Goal: Navigation & Orientation: Find specific page/section

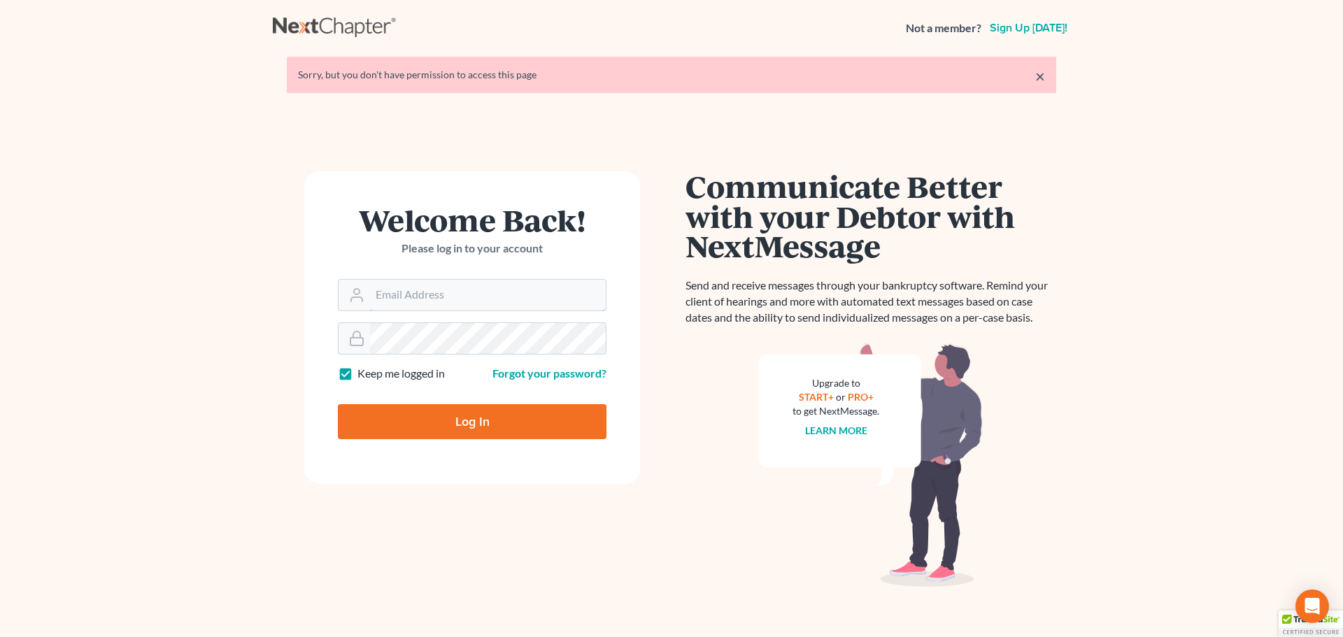
type input "efletcher@fletcherlawgroup.com"
click at [476, 434] on input "Log In" at bounding box center [472, 421] width 269 height 35
type input "Thinking..."
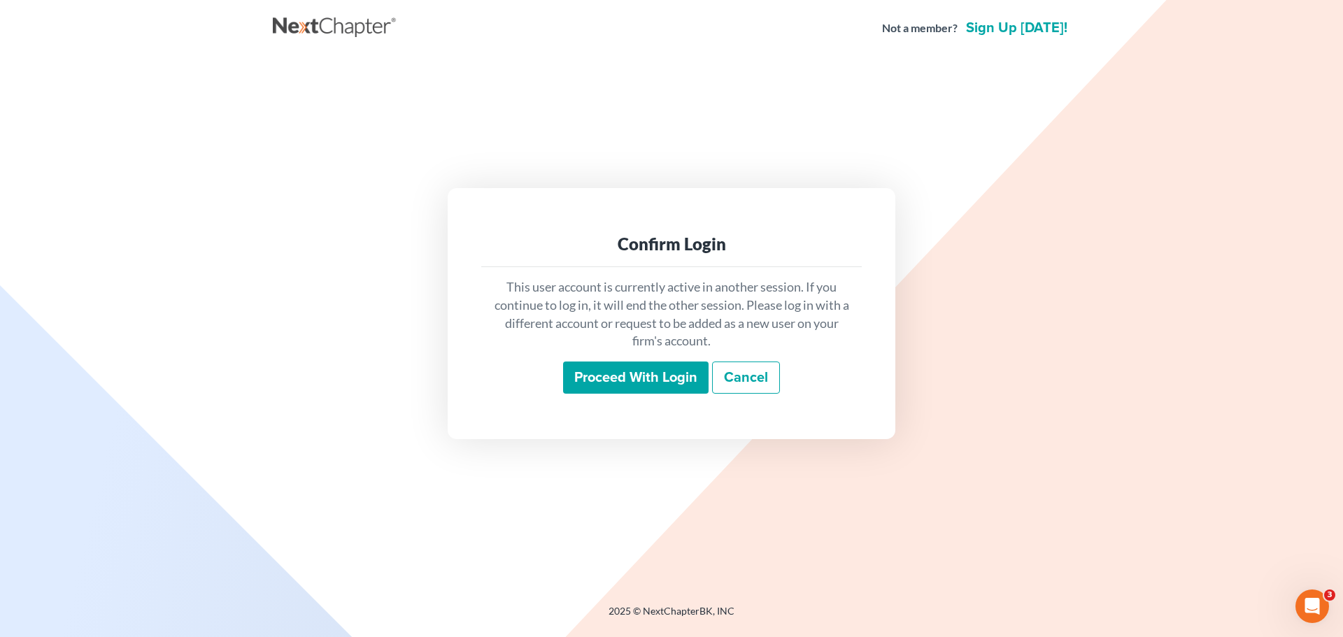
click at [687, 373] on input "Proceed with login" at bounding box center [636, 378] width 146 height 32
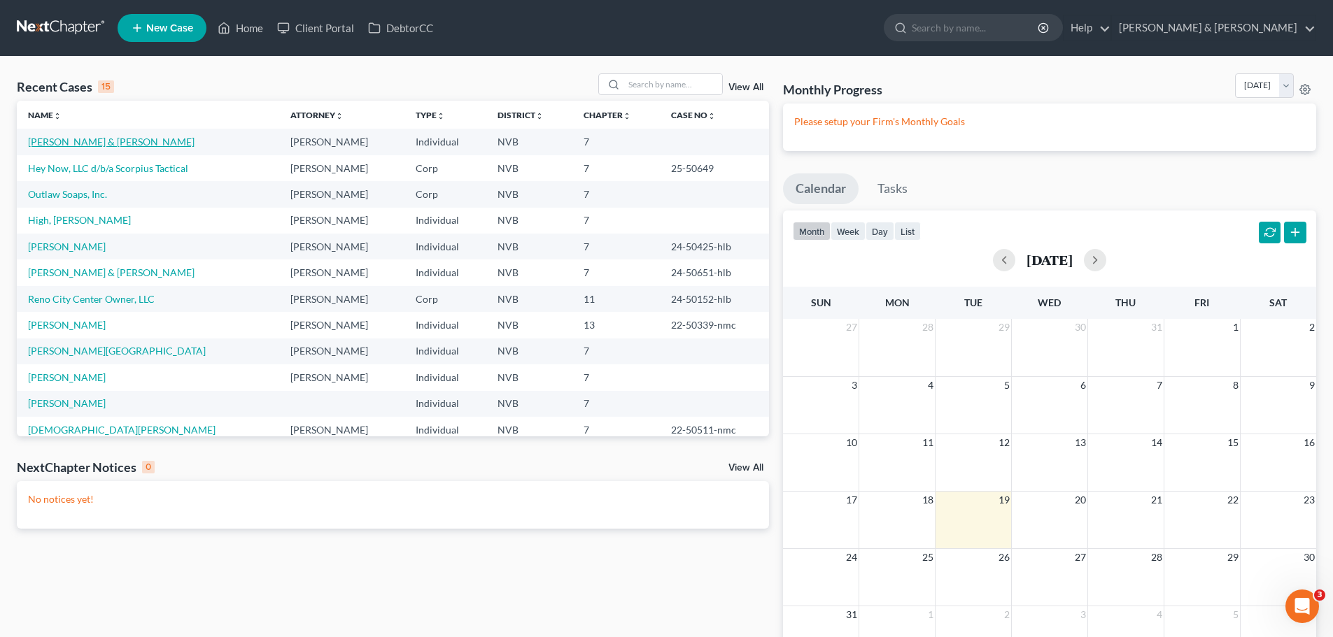
click at [133, 145] on link "[PERSON_NAME] & [PERSON_NAME]" at bounding box center [111, 142] width 167 height 12
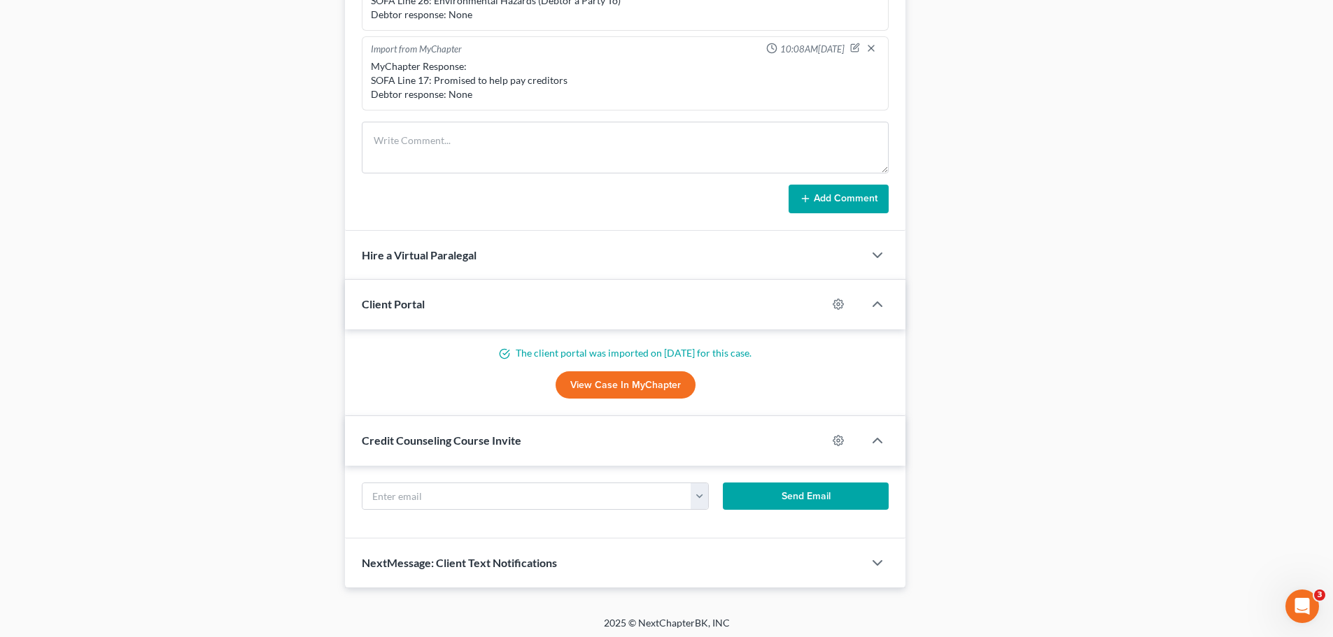
scroll to position [999, 0]
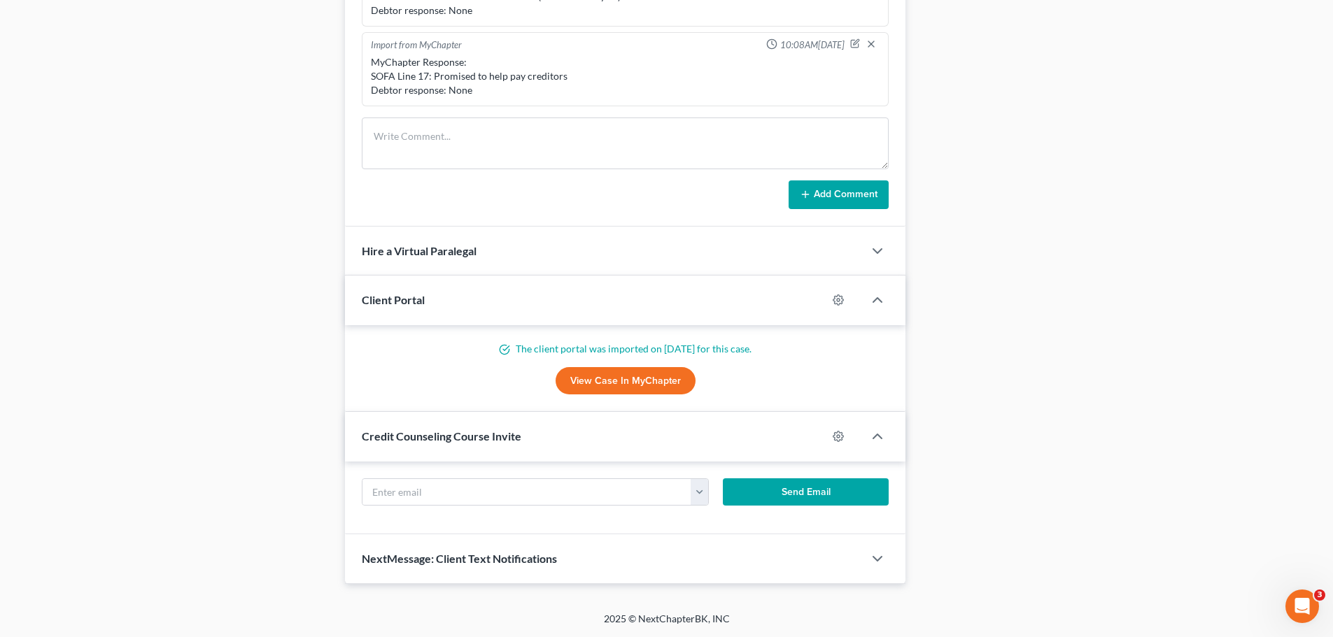
click at [513, 563] on span "NextMessage: Client Text Notifications" at bounding box center [459, 558] width 195 height 13
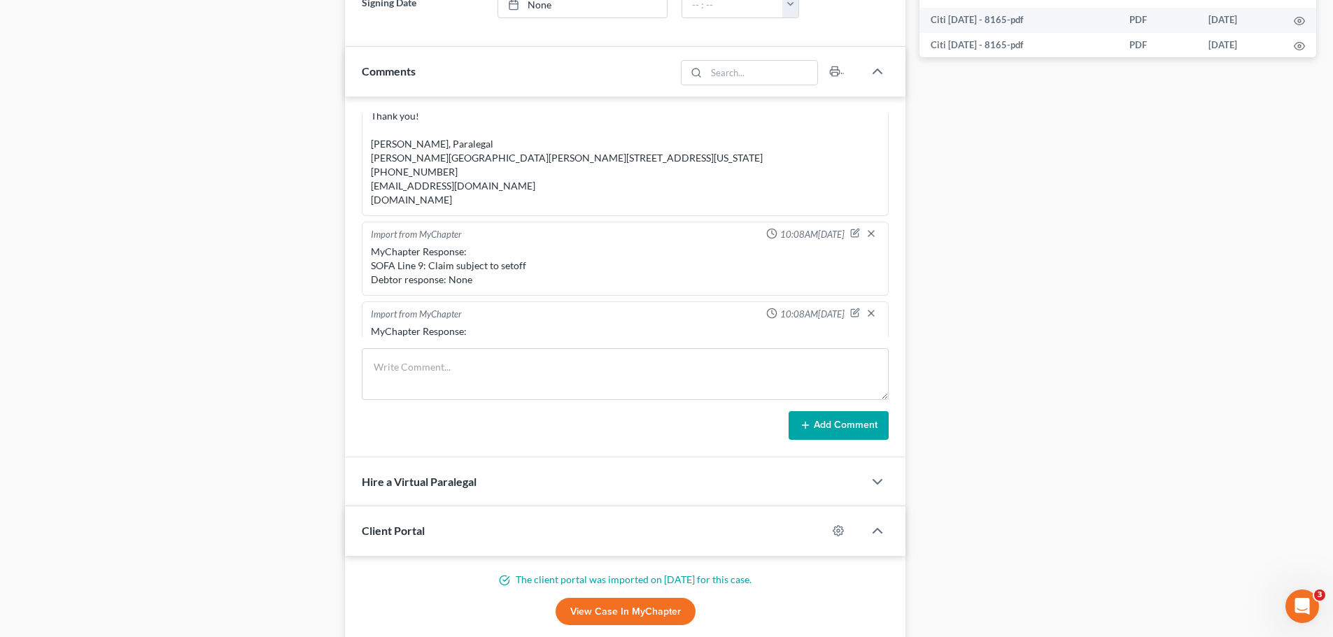
scroll to position [0, 0]
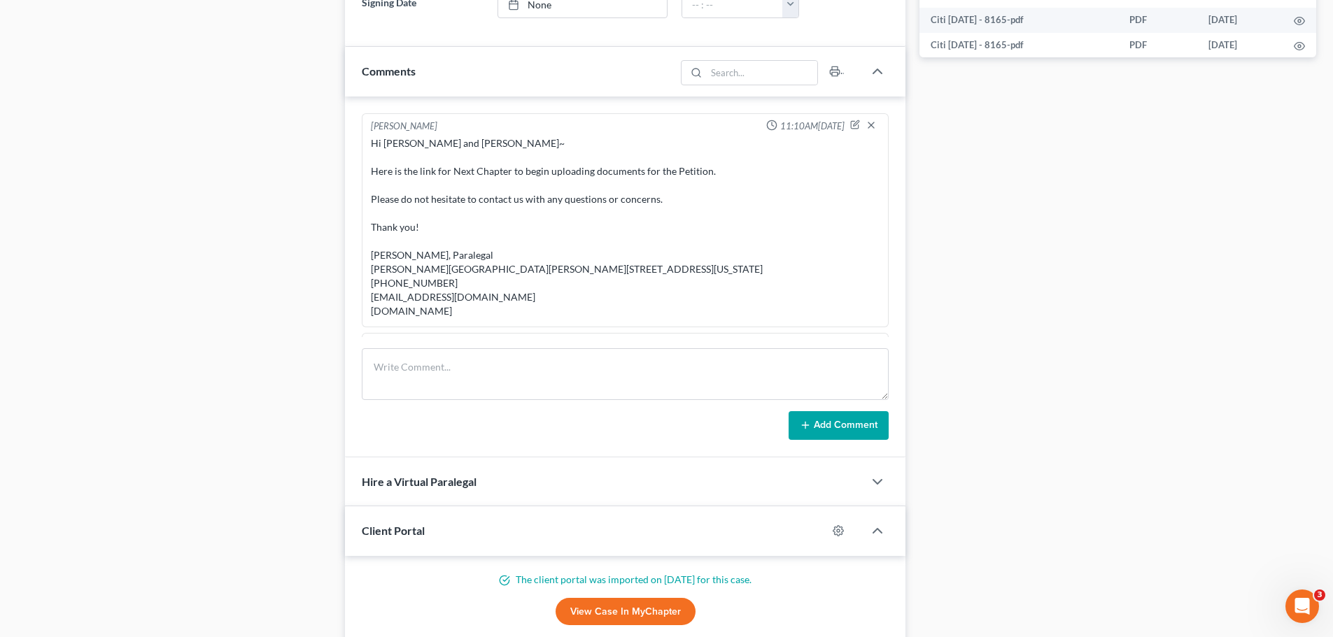
click at [636, 612] on link "View Case in MyChapter" at bounding box center [626, 612] width 140 height 28
